Goal: Transaction & Acquisition: Purchase product/service

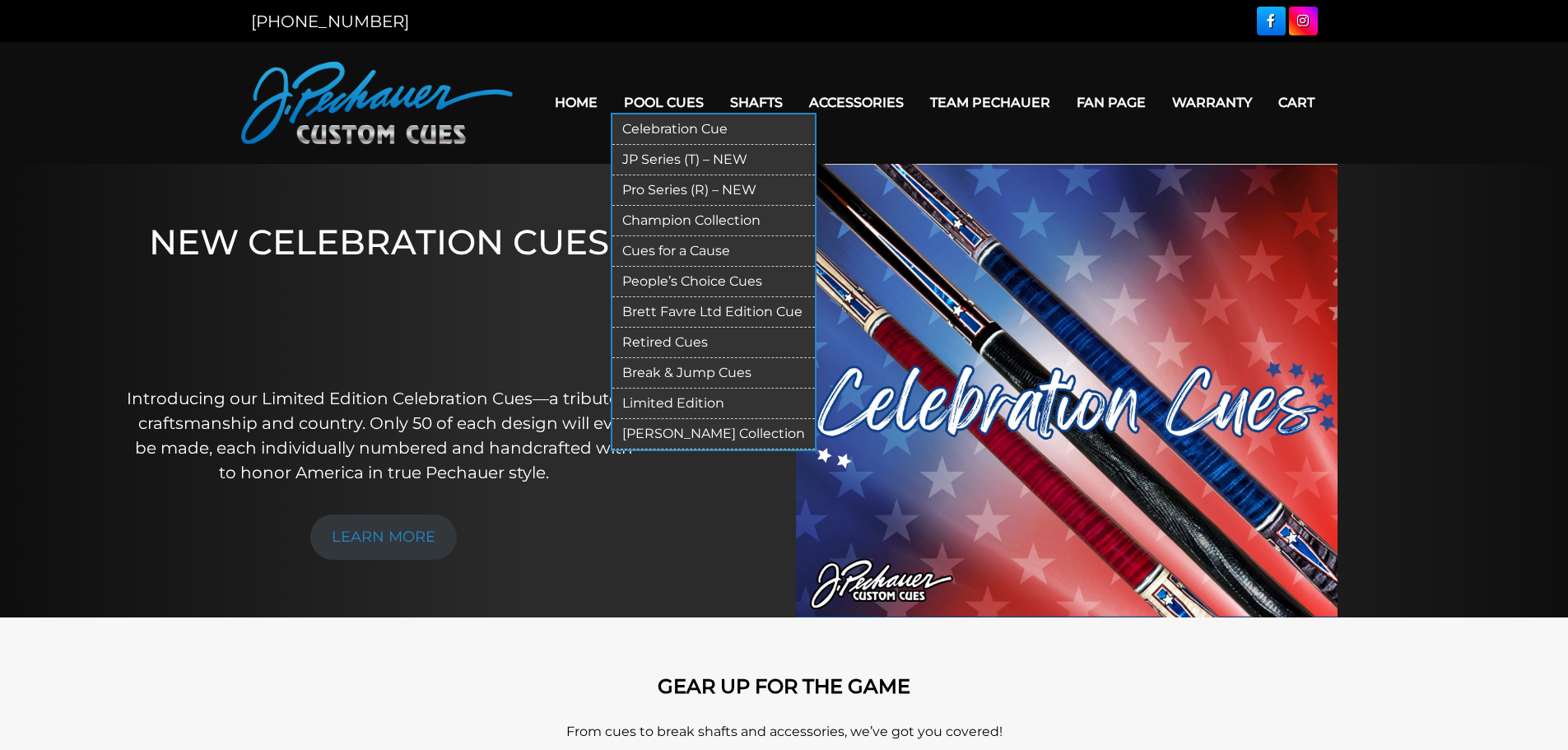
click at [735, 365] on link "Break & Jump Cues" at bounding box center [713, 373] width 202 height 30
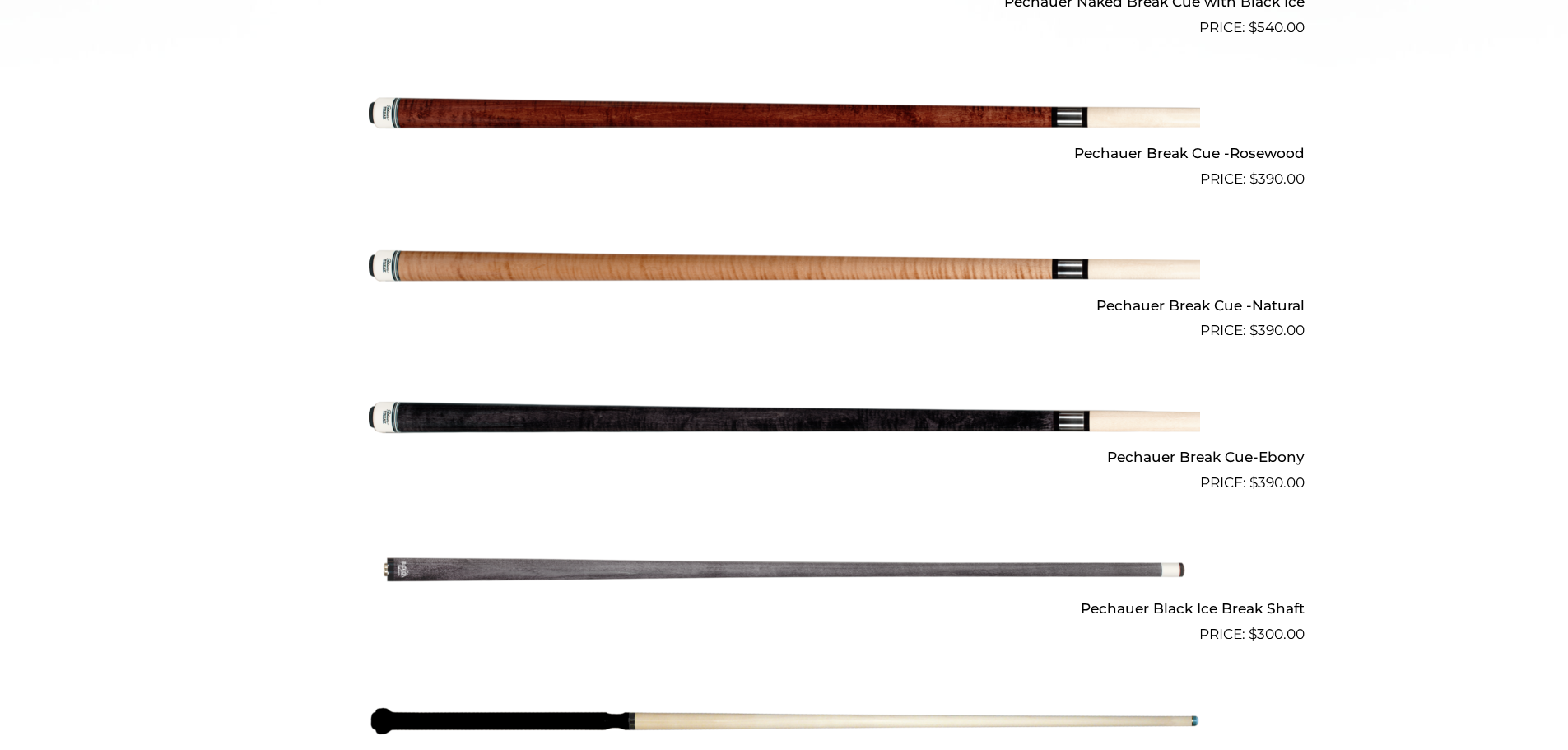
scroll to position [886, 0]
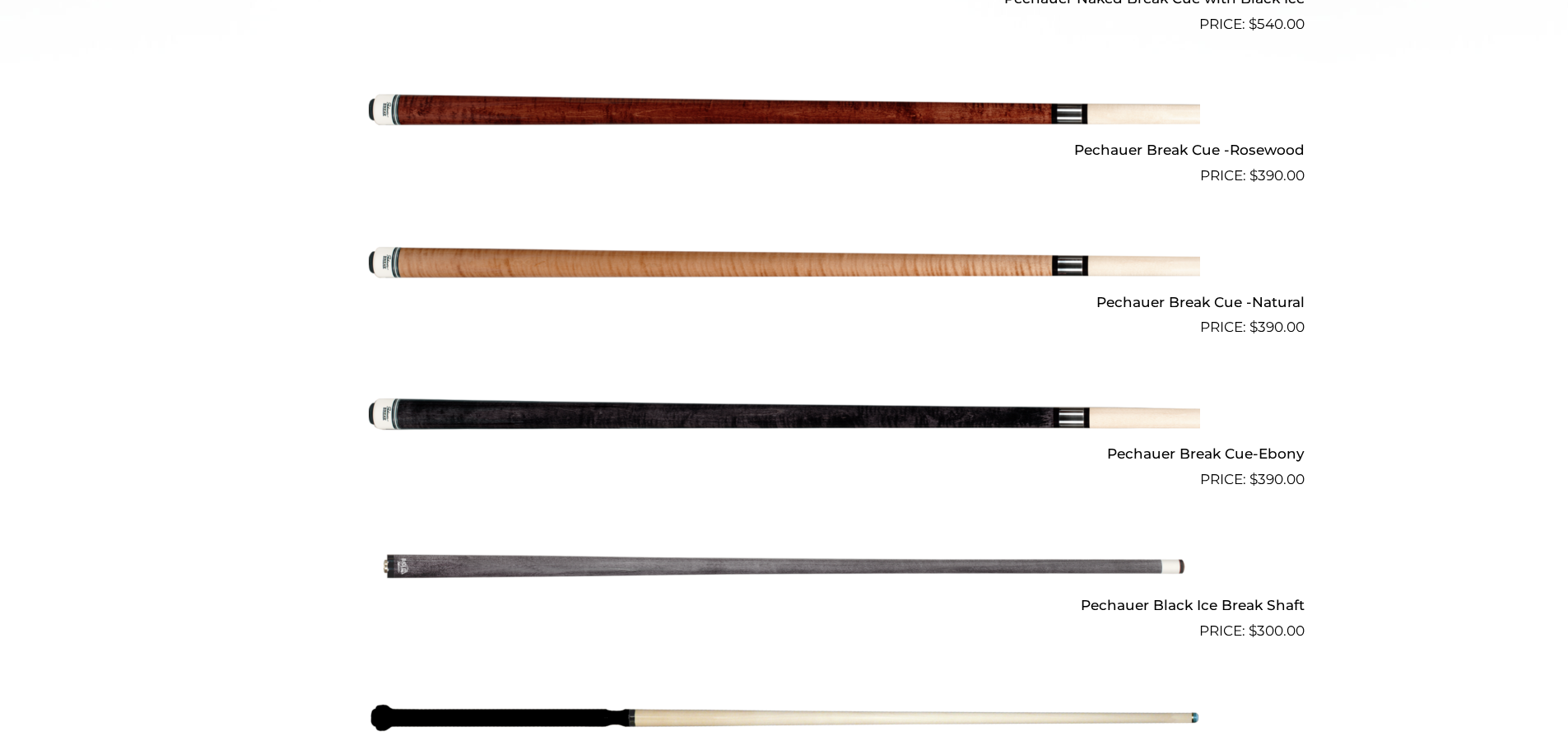
click at [1029, 425] on img at bounding box center [785, 414] width 832 height 138
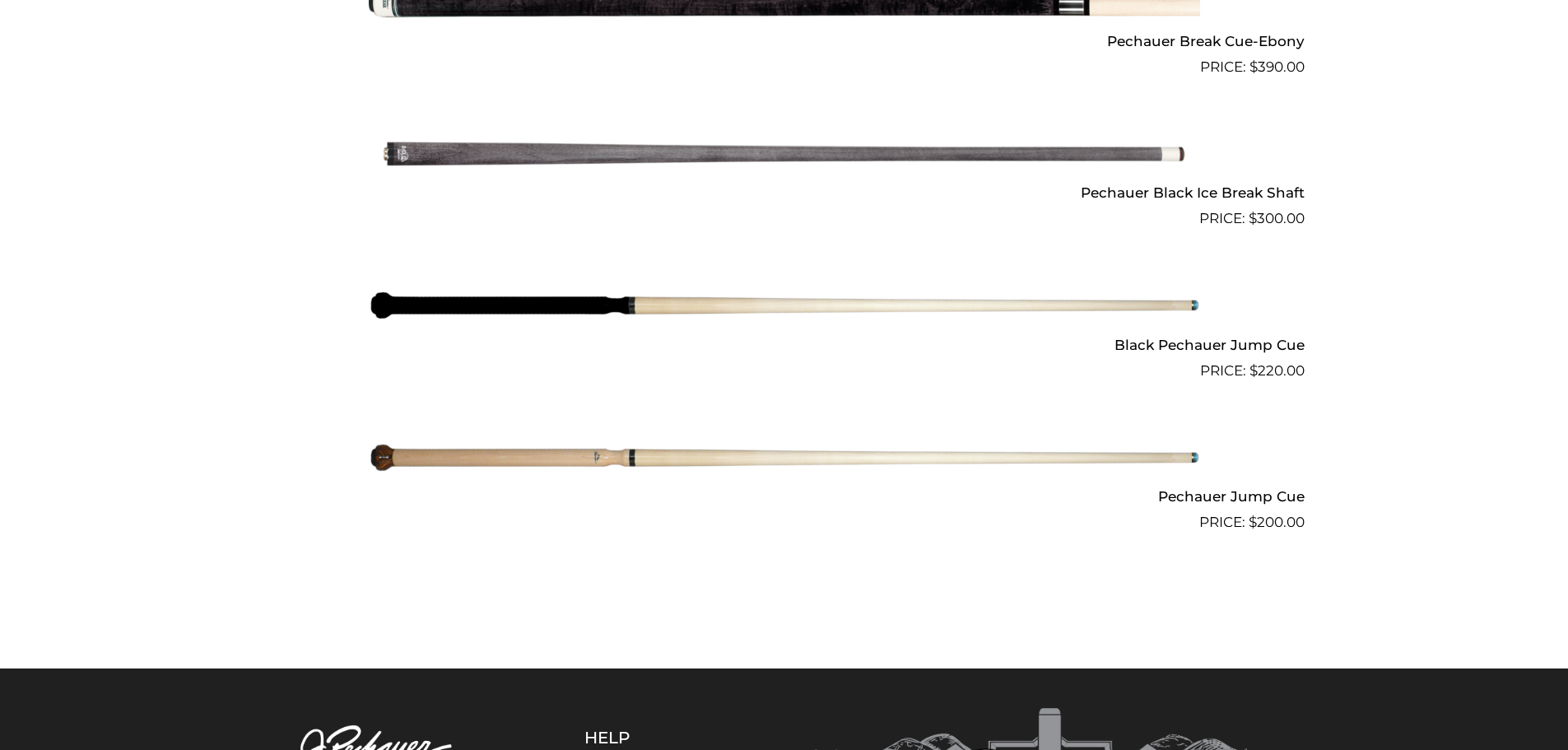
scroll to position [1322, 0]
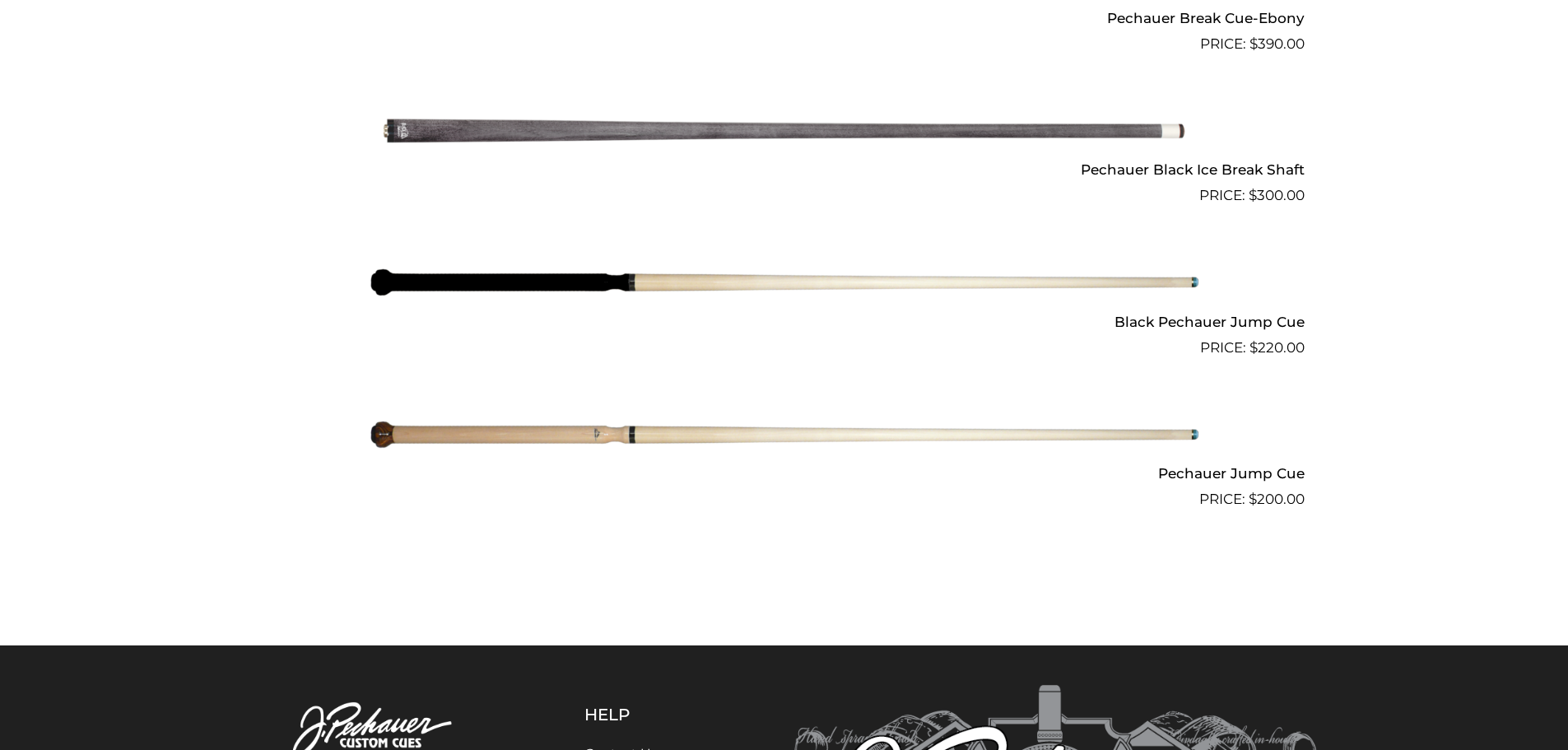
click at [1150, 288] on img at bounding box center [785, 282] width 832 height 138
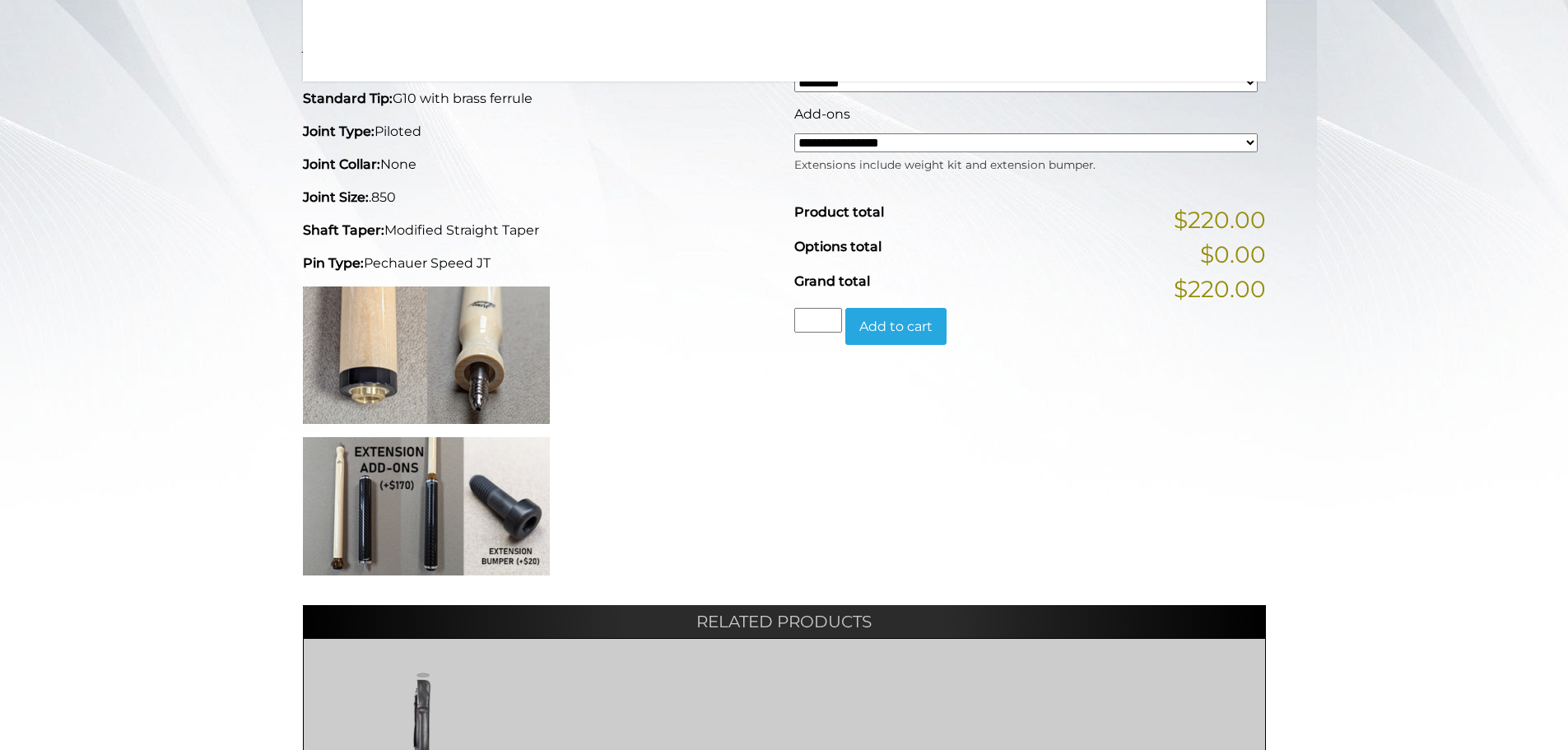
scroll to position [440, 0]
